Goal: Task Accomplishment & Management: Manage account settings

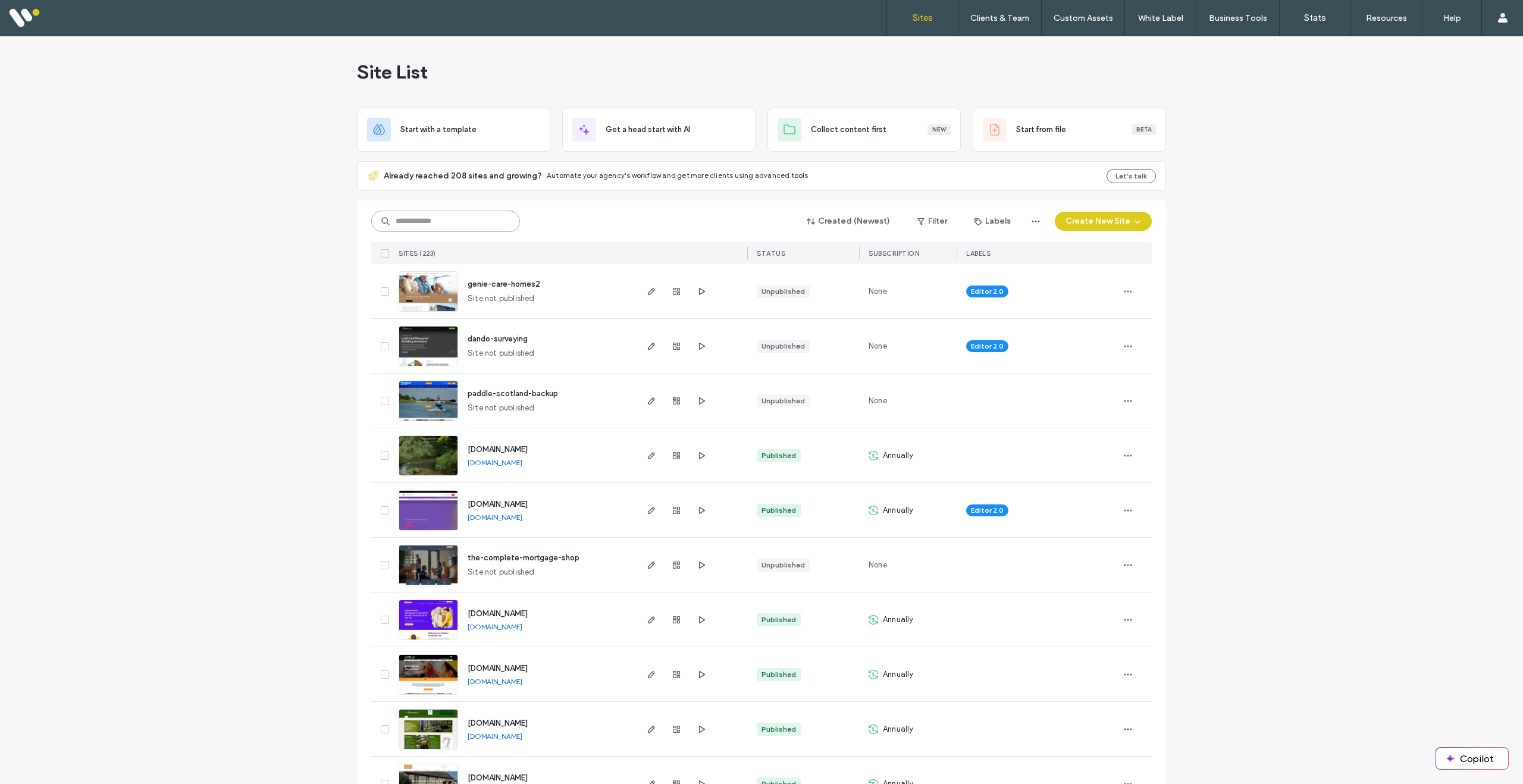
click at [455, 220] on input at bounding box center [446, 221] width 149 height 21
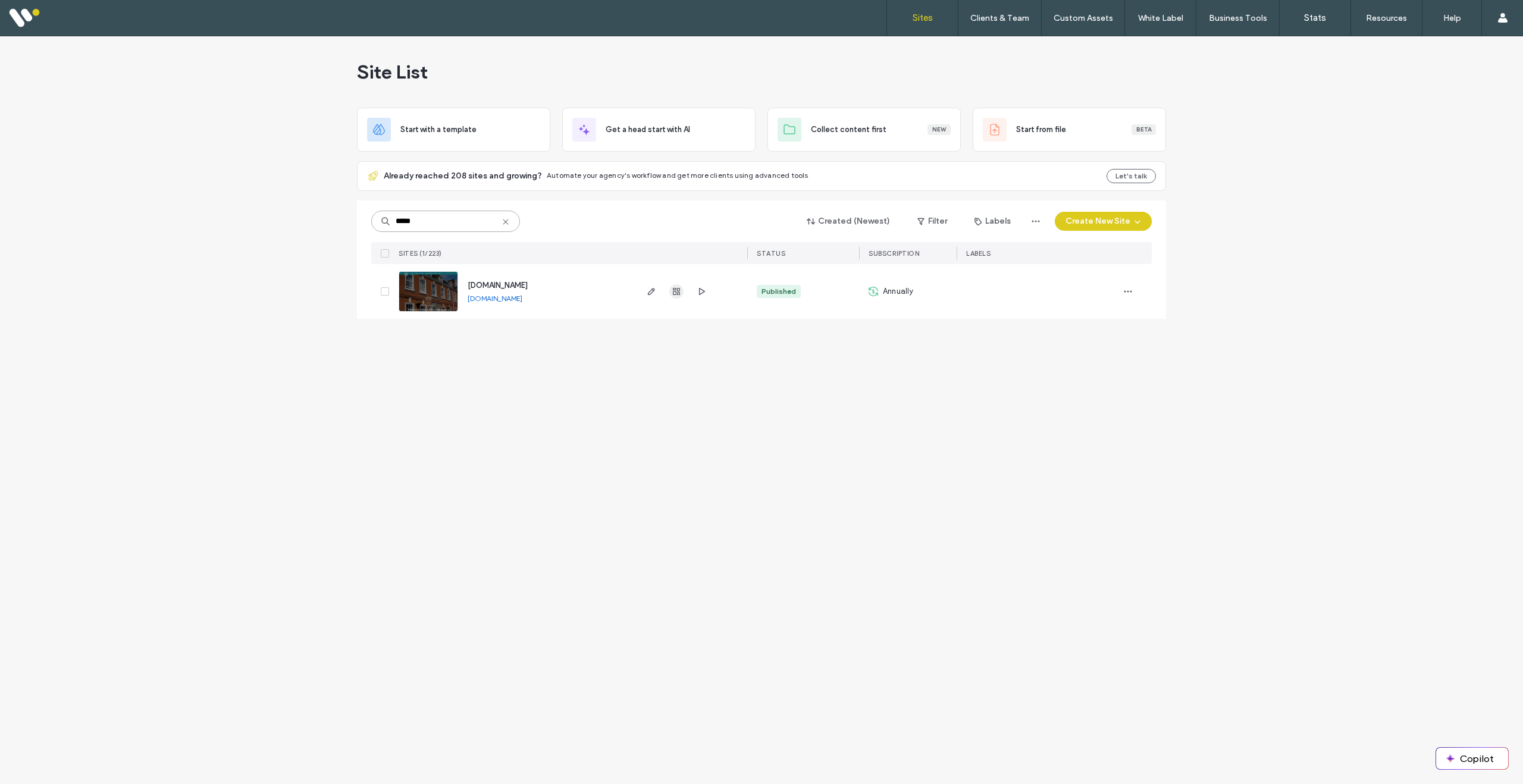
type input "*****"
click at [678, 290] on use "button" at bounding box center [676, 291] width 7 height 7
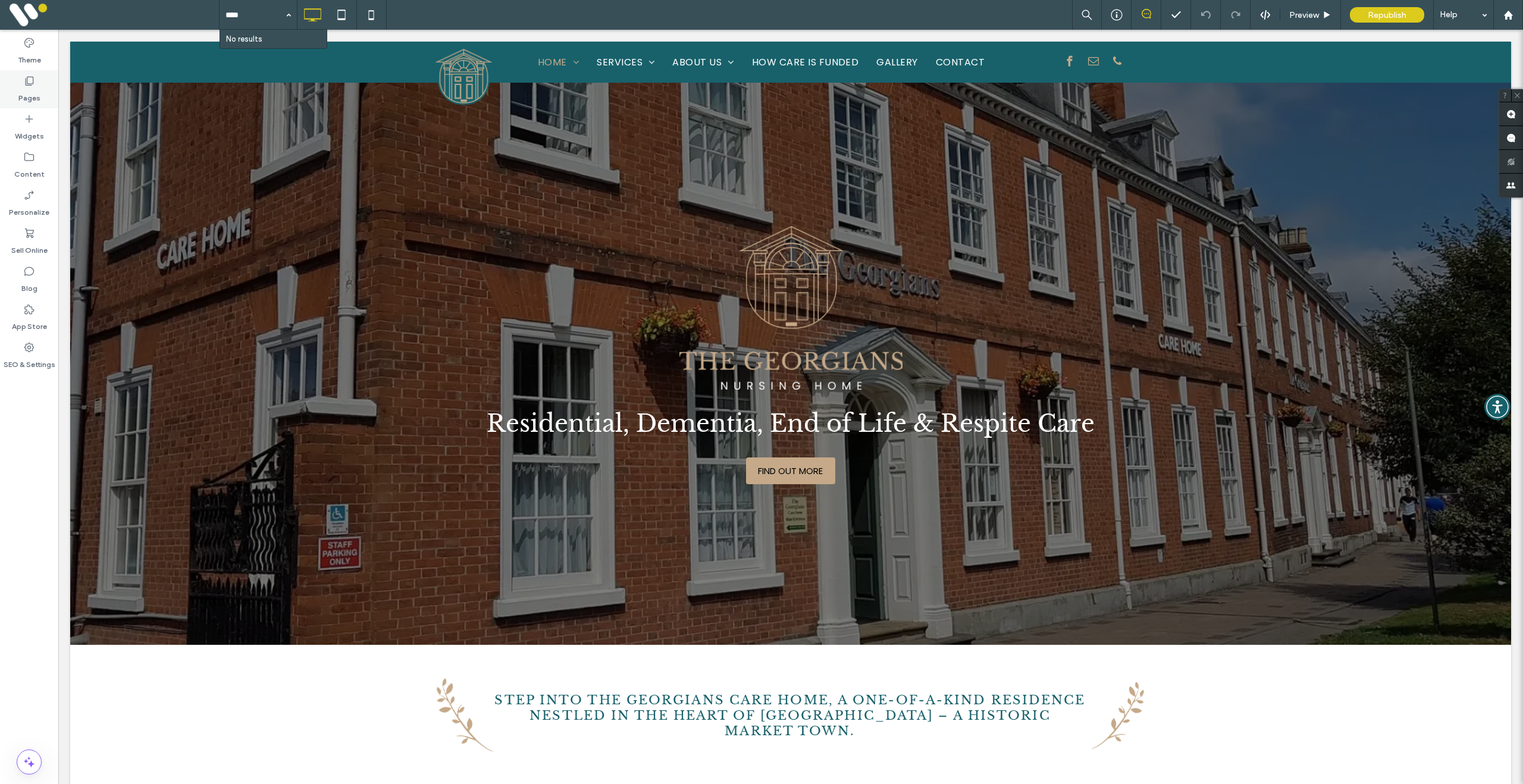
type input "****"
click at [14, 90] on div "Pages" at bounding box center [29, 89] width 58 height 38
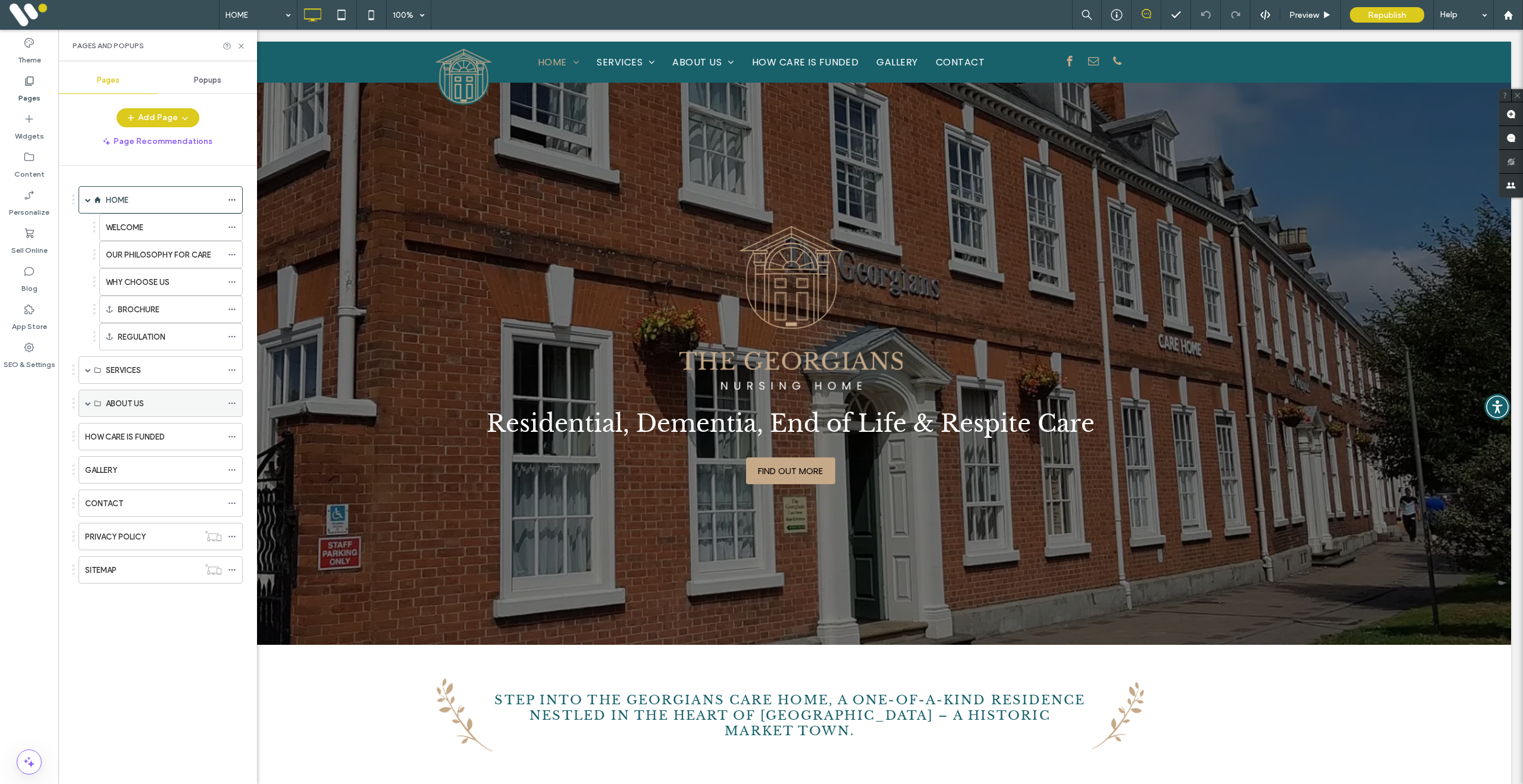
click at [88, 400] on span at bounding box center [88, 403] width 6 height 6
click at [143, 518] on label "JOIN THE TEAM" at bounding box center [134, 513] width 56 height 21
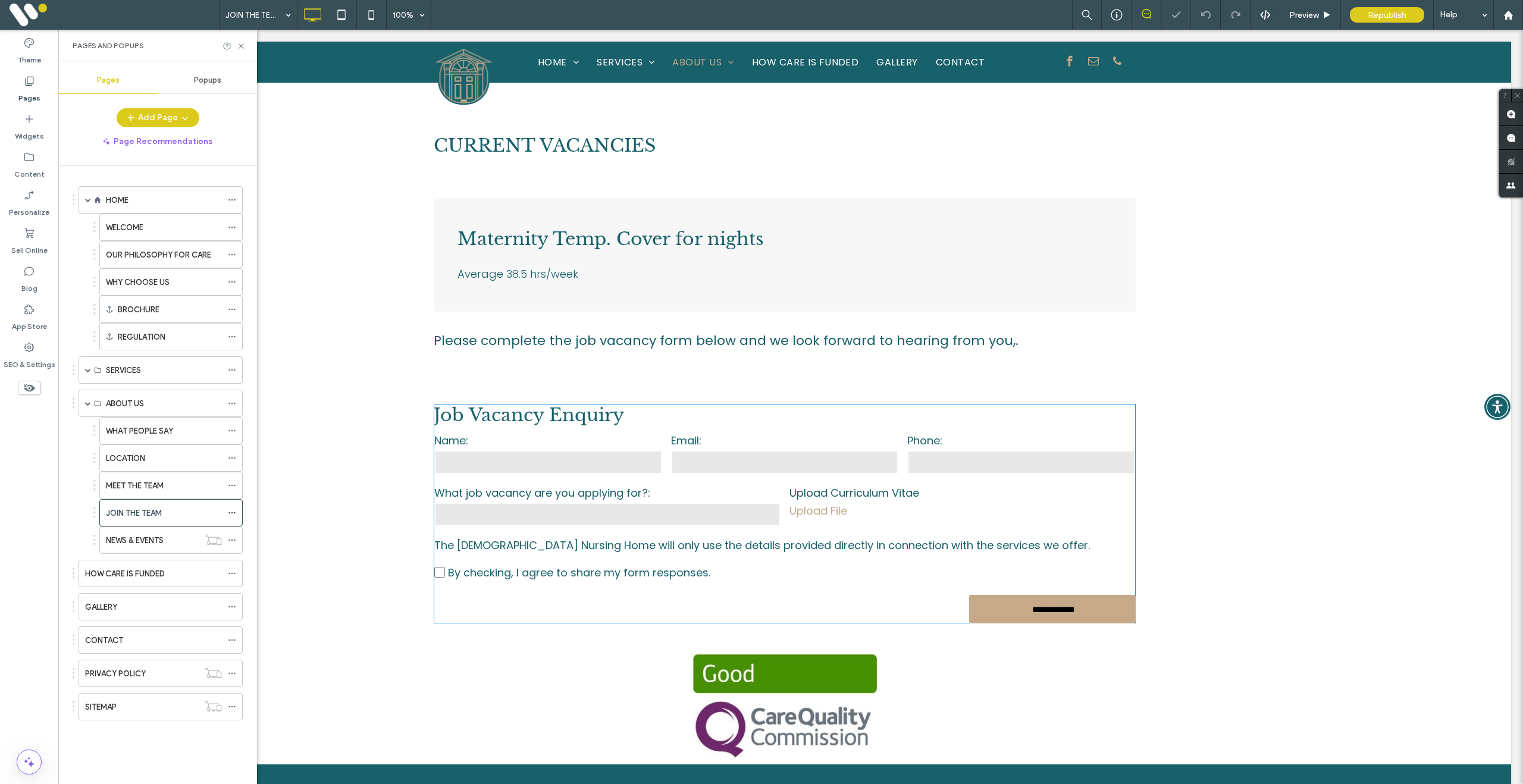
scroll to position [757, 0]
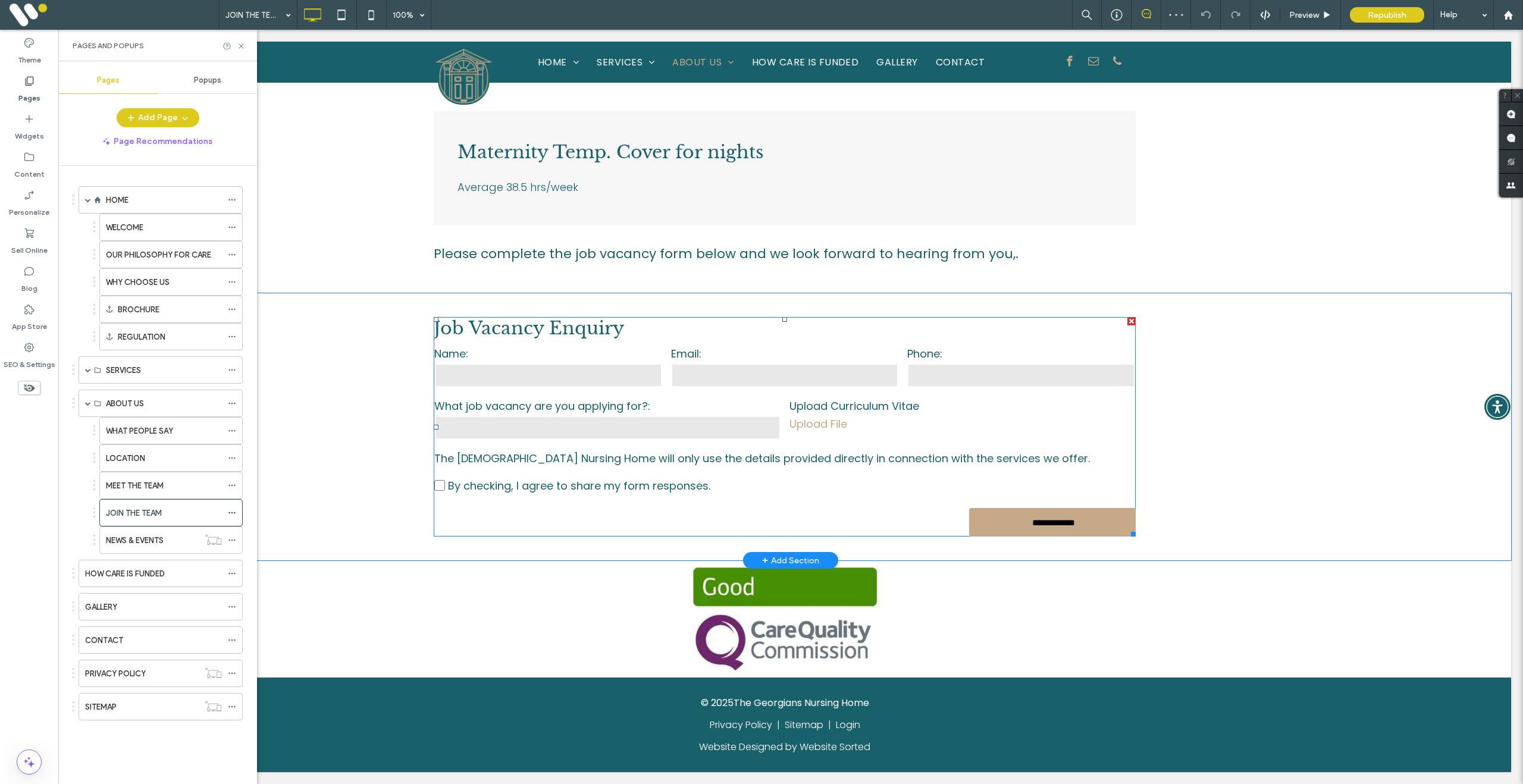
click at [567, 417] on input "text" at bounding box center [607, 427] width 347 height 24
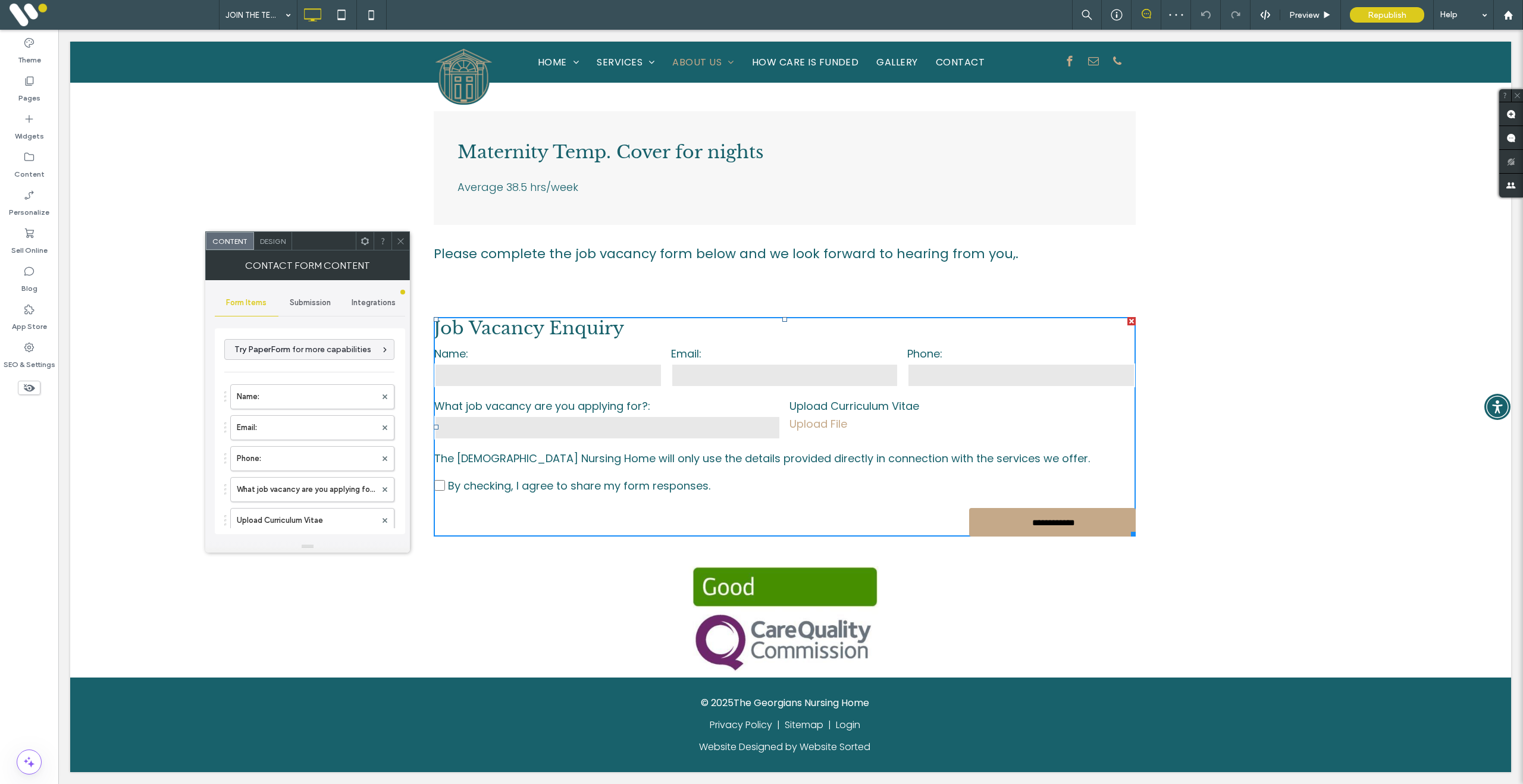
click at [311, 308] on div "Submission" at bounding box center [310, 303] width 64 height 26
click at [382, 313] on div "Integrations" at bounding box center [373, 303] width 64 height 26
click at [294, 308] on div "Submission" at bounding box center [310, 303] width 64 height 26
click at [296, 355] on label "New submission notification" at bounding box center [310, 358] width 159 height 24
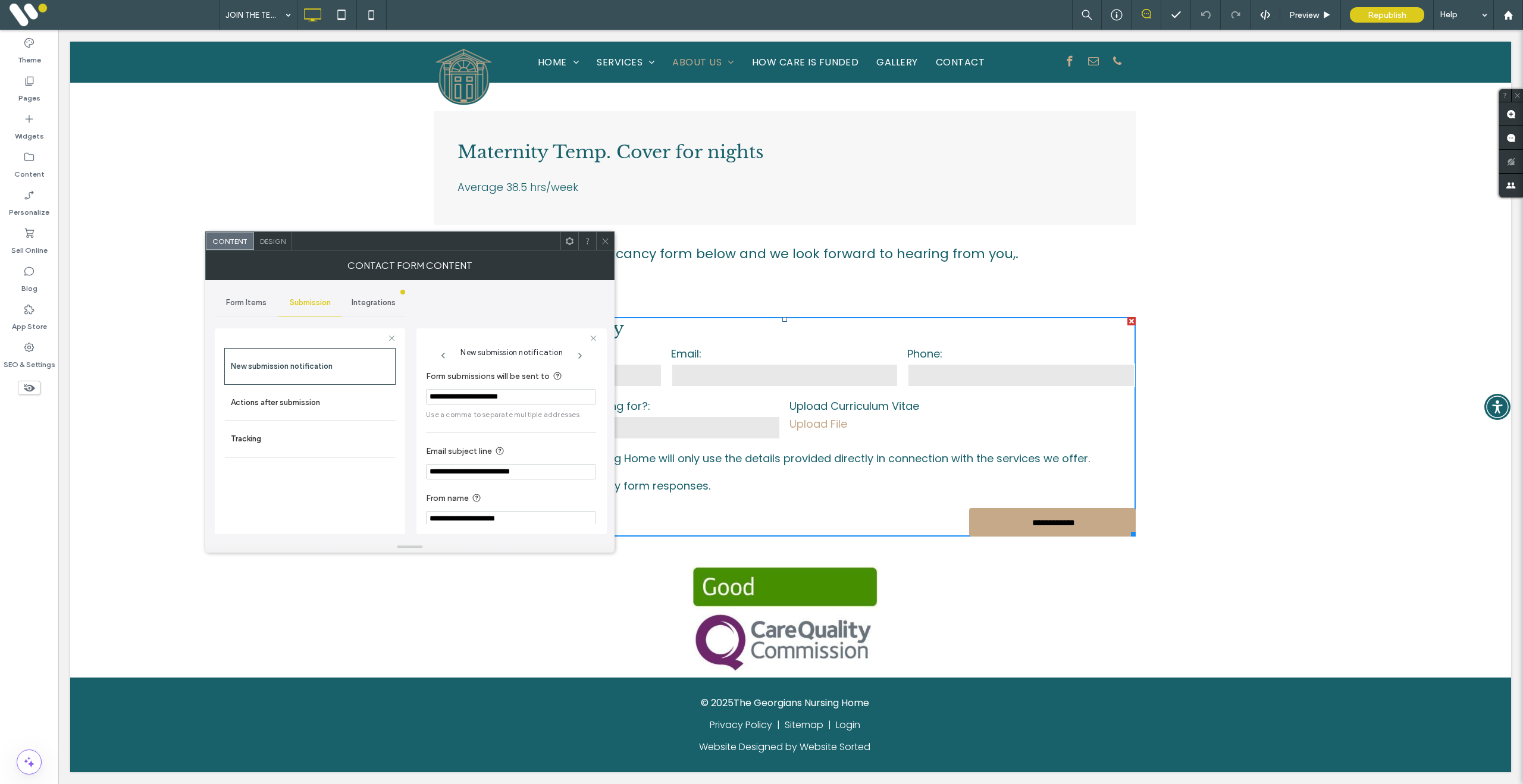
click at [605, 241] on use at bounding box center [604, 240] width 6 height 6
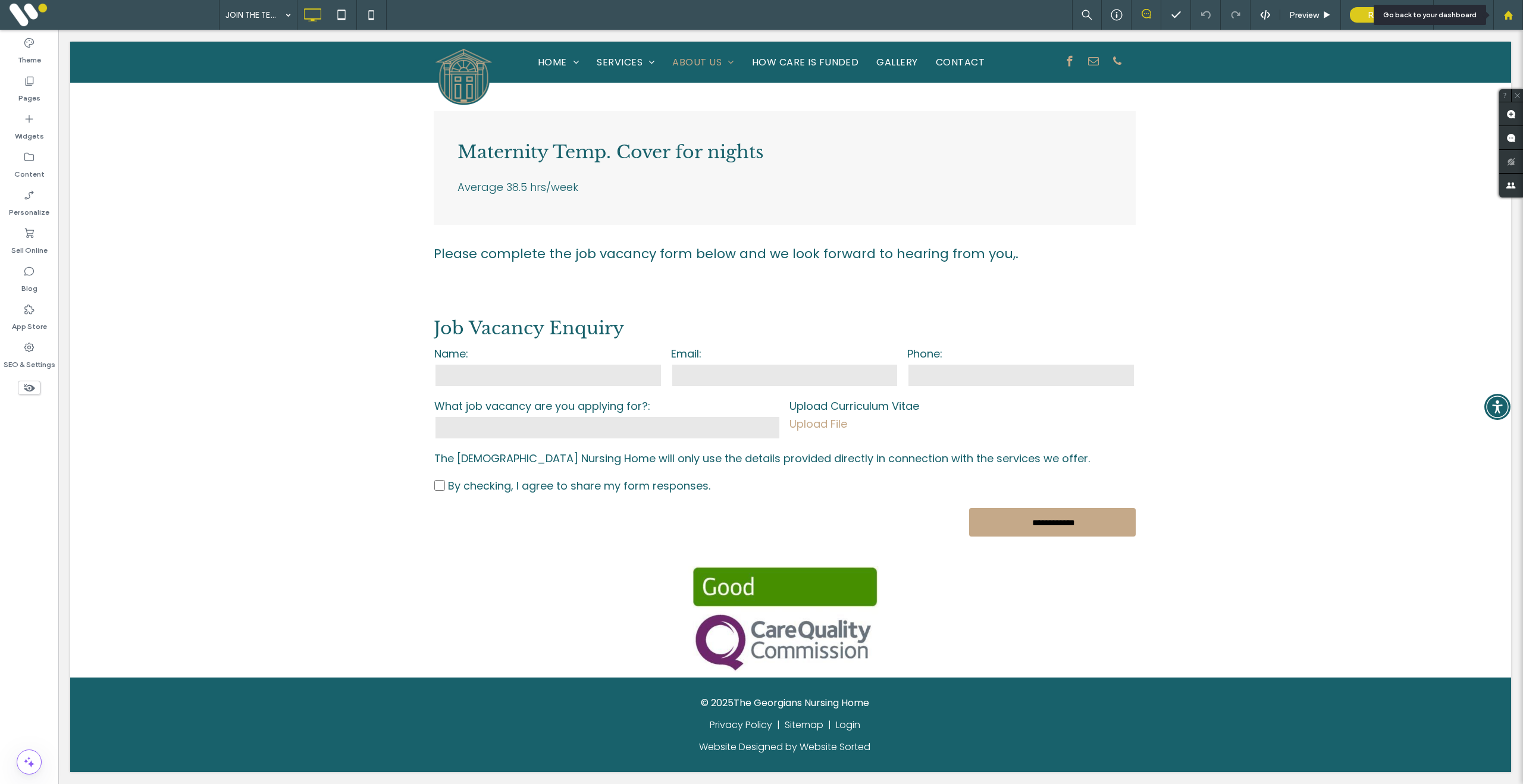
click at [1510, 17] on use at bounding box center [1508, 15] width 9 height 9
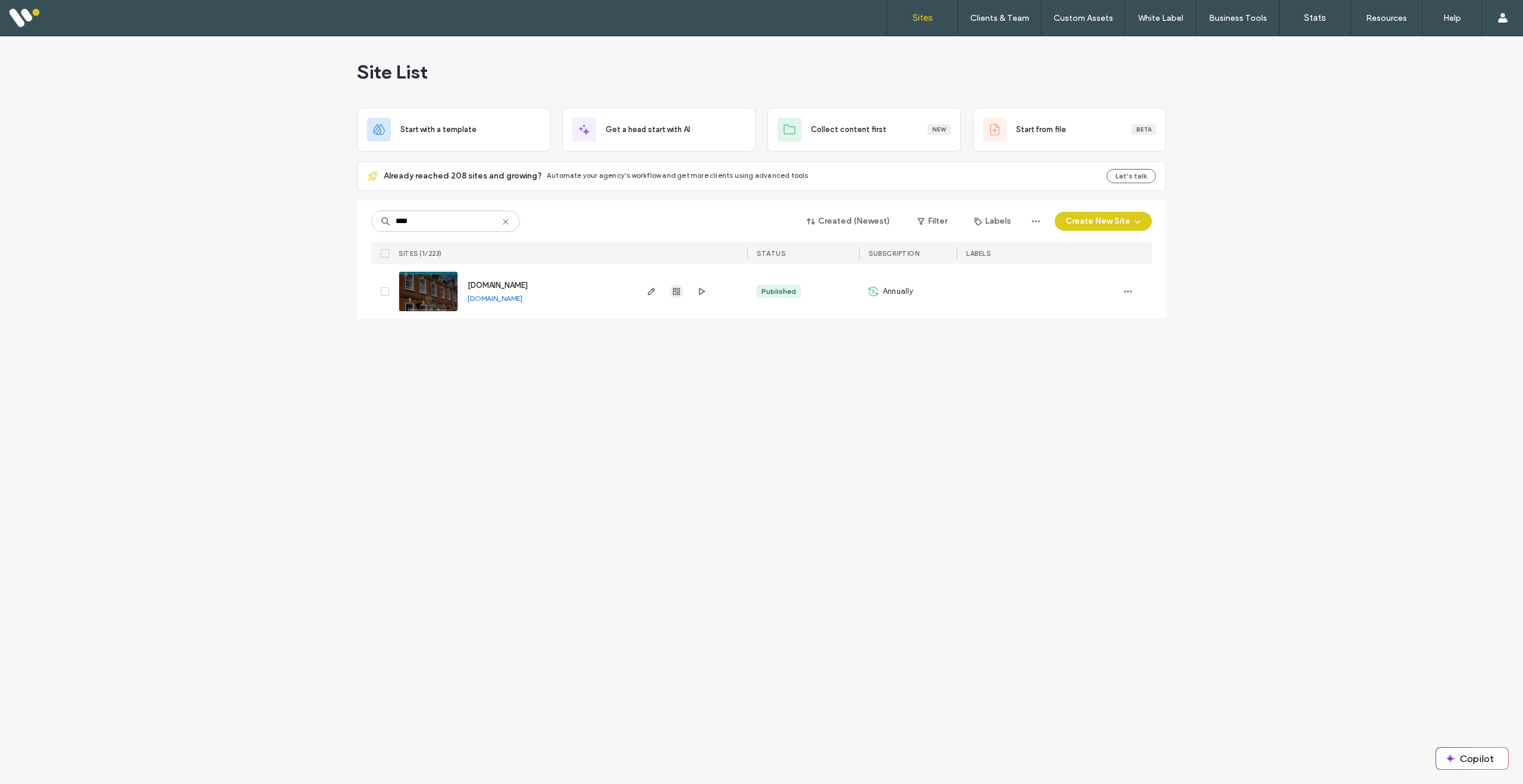
type input "****"
click at [677, 294] on use "button" at bounding box center [676, 291] width 7 height 7
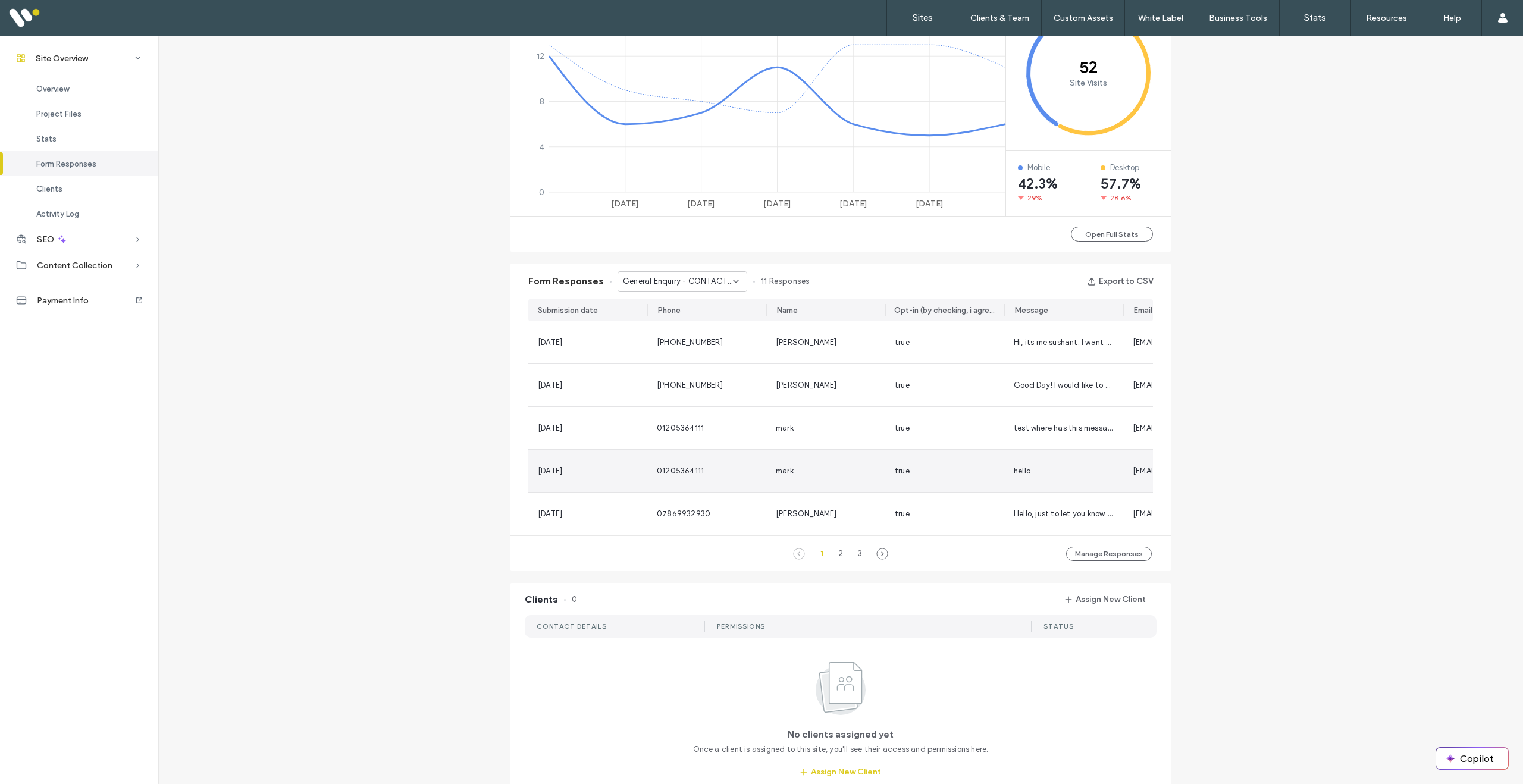
scroll to position [556, 0]
click at [837, 559] on div "2" at bounding box center [840, 552] width 14 height 14
click at [858, 559] on div "3" at bounding box center [860, 552] width 14 height 14
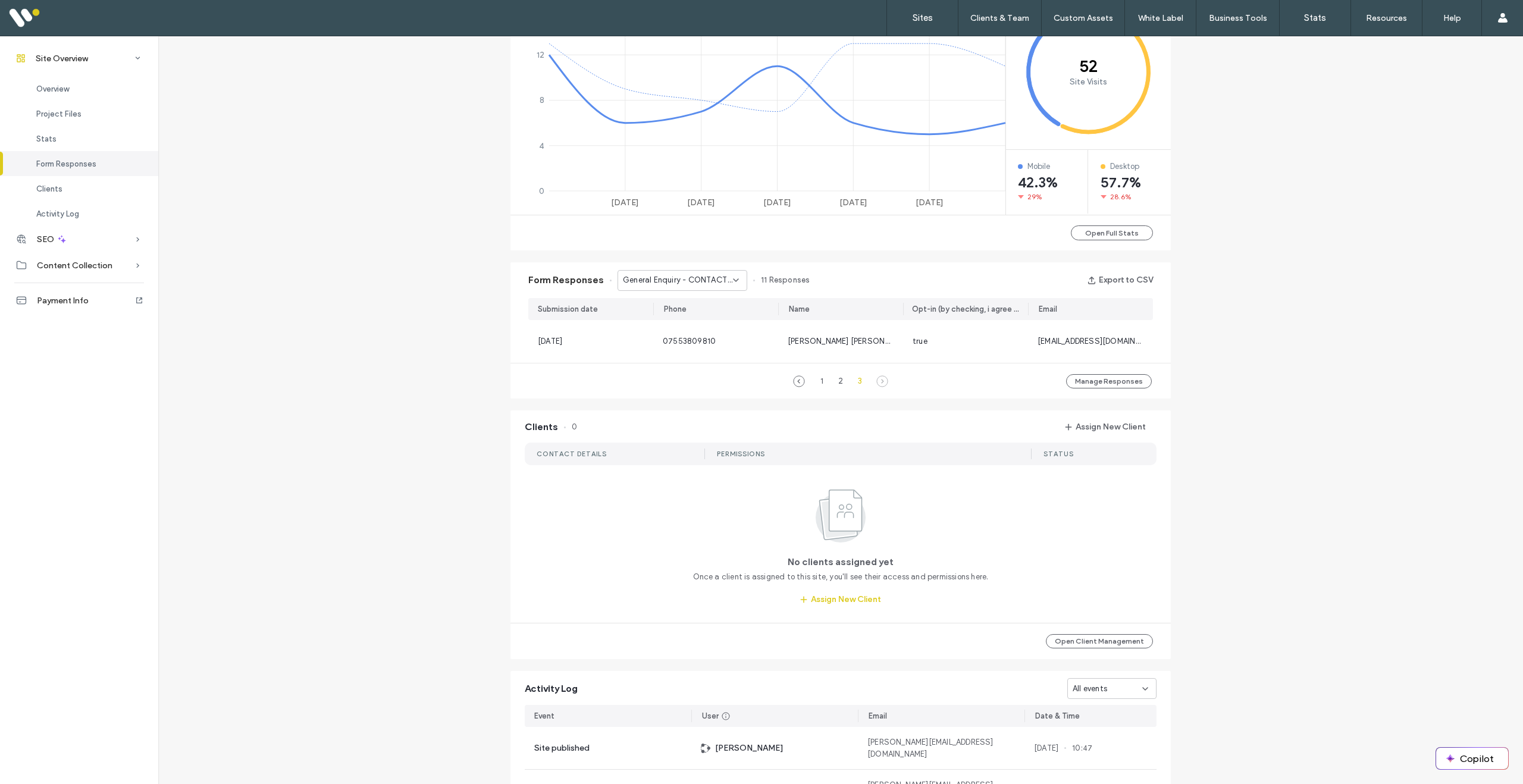
click at [669, 283] on span "General Enquiry - CONTACT page" at bounding box center [677, 281] width 110 height 12
click at [669, 322] on span "Job Vacancy Enquiry - JOIN THE TEAM page" at bounding box center [674, 323] width 114 height 12
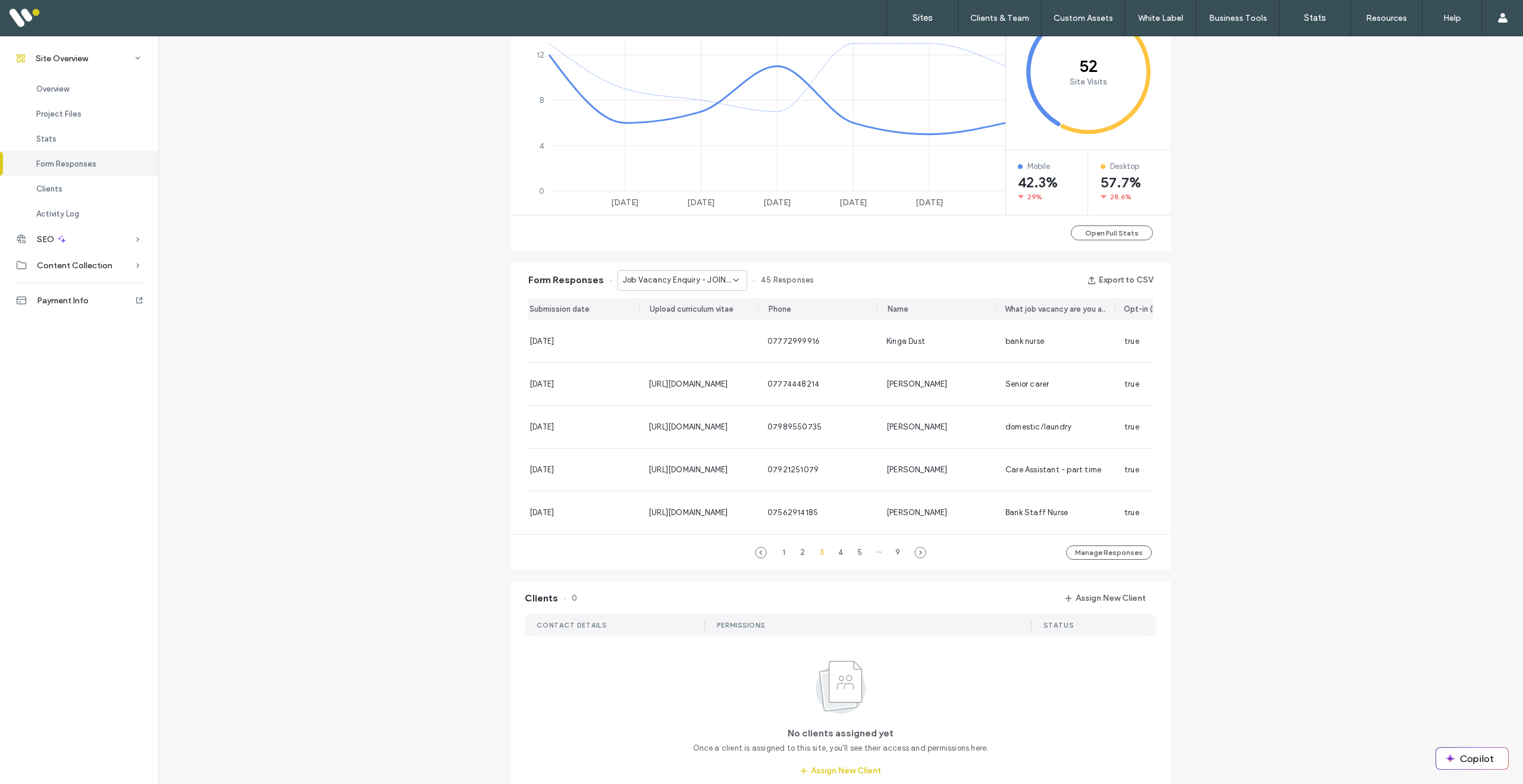
scroll to position [0, 6]
